Goal: Navigation & Orientation: Find specific page/section

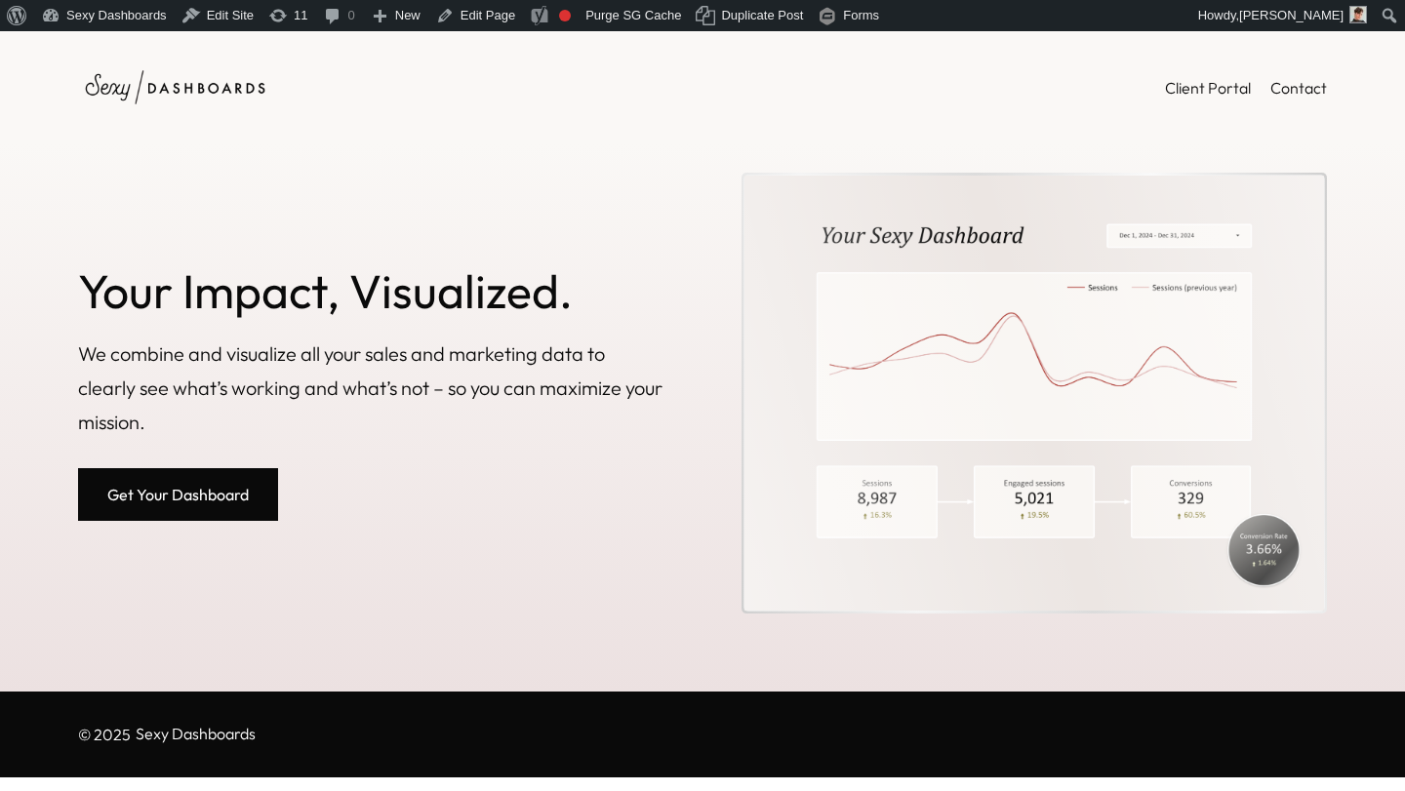
click at [169, 497] on link "Get Your Dashboard" at bounding box center [178, 494] width 200 height 53
